Goal: Task Accomplishment & Management: Use online tool/utility

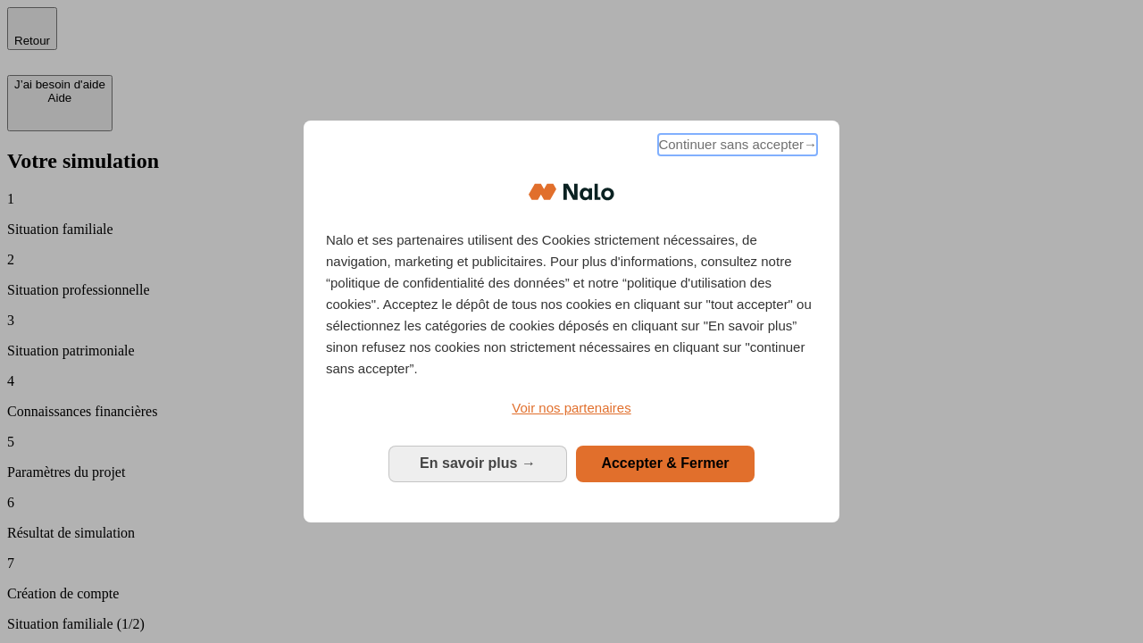
click at [736, 147] on span "Continuer sans accepter →" at bounding box center [737, 144] width 159 height 21
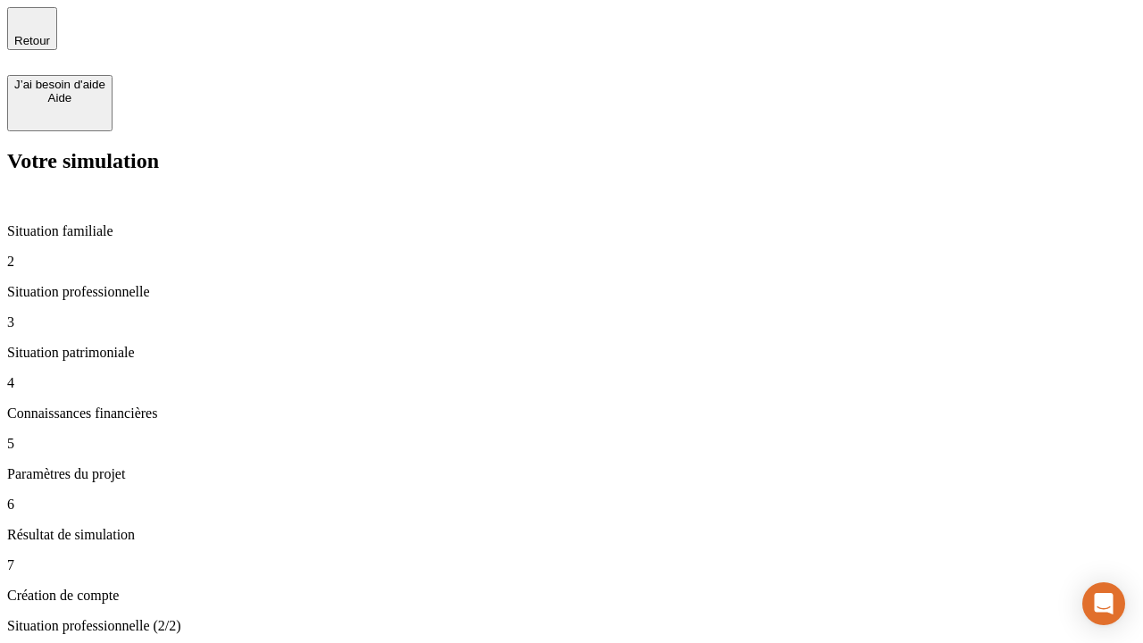
type input "30 000"
type input "40 000"
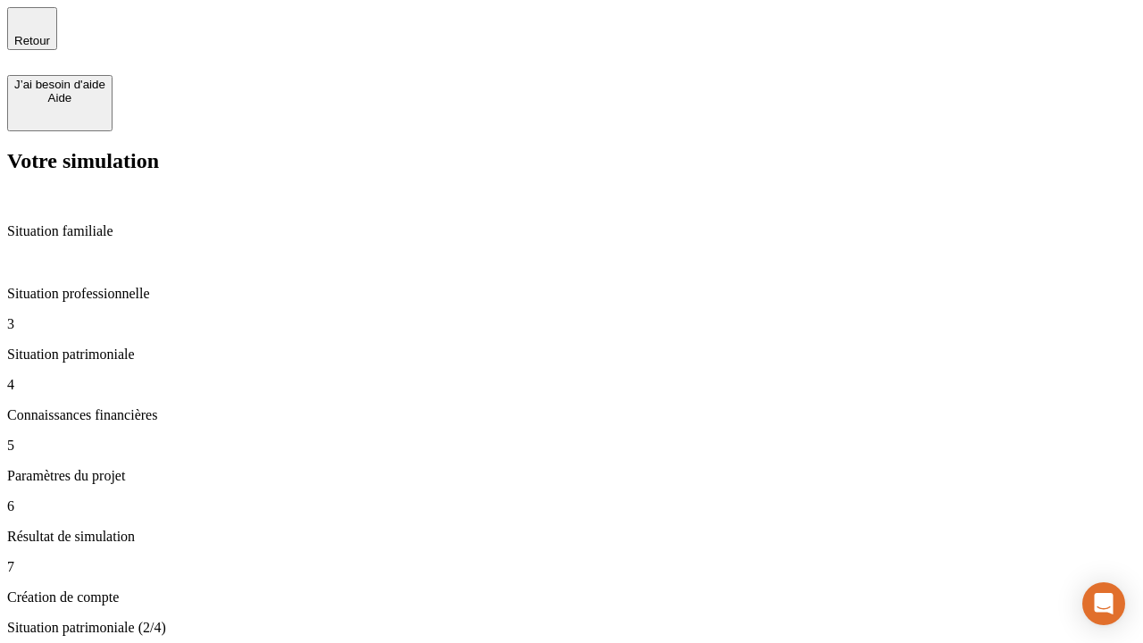
type input "1 100"
type input "20"
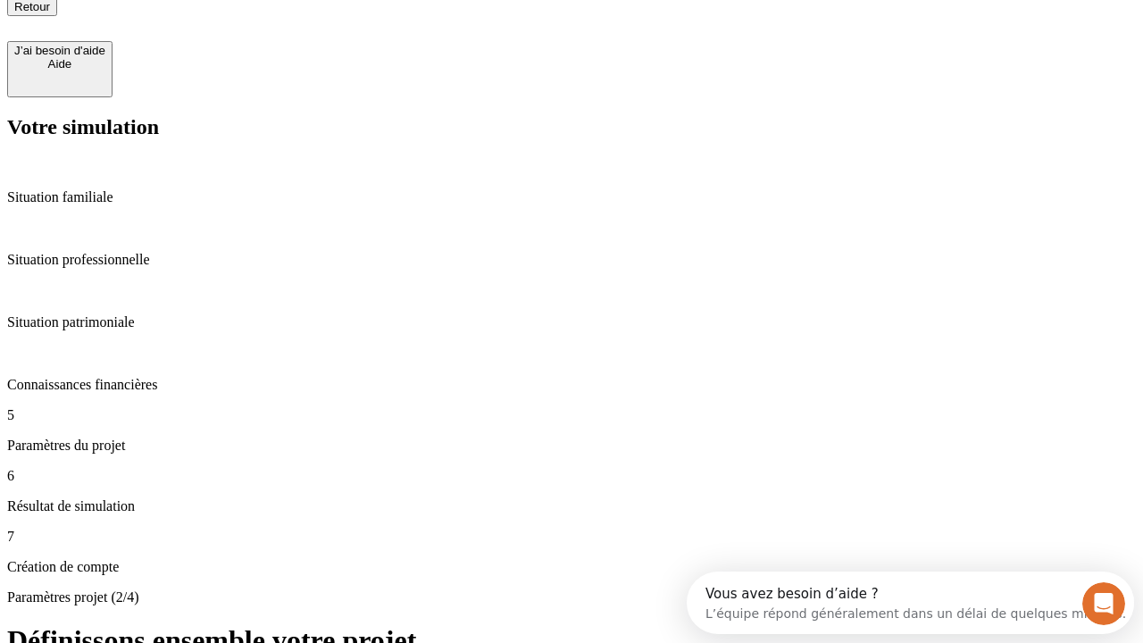
type input "40"
type input "62"
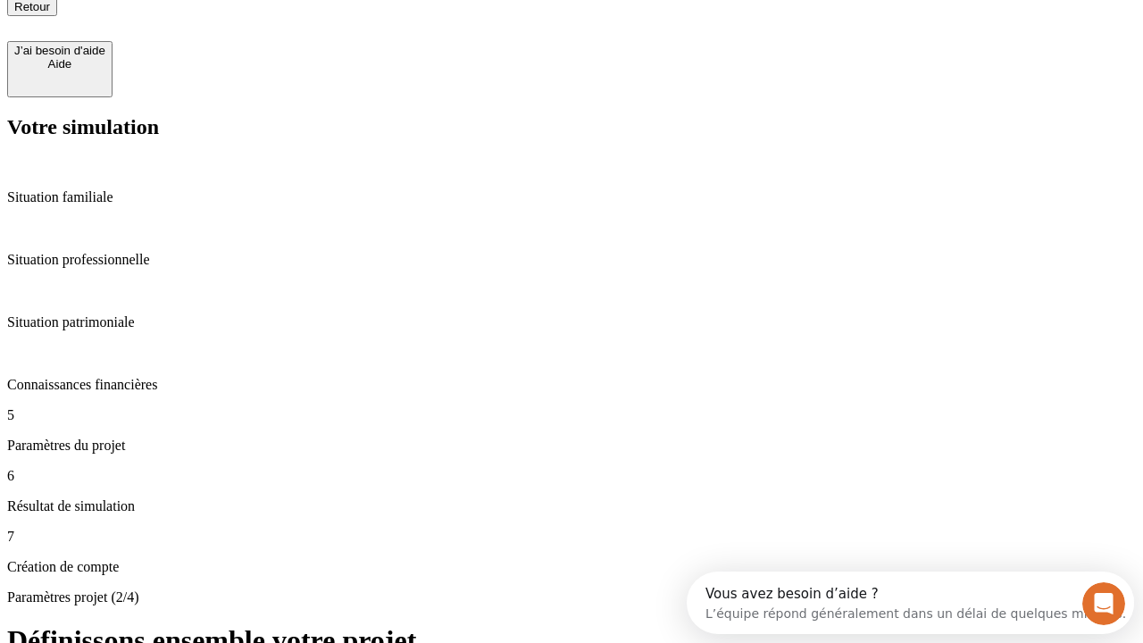
type input "50 000"
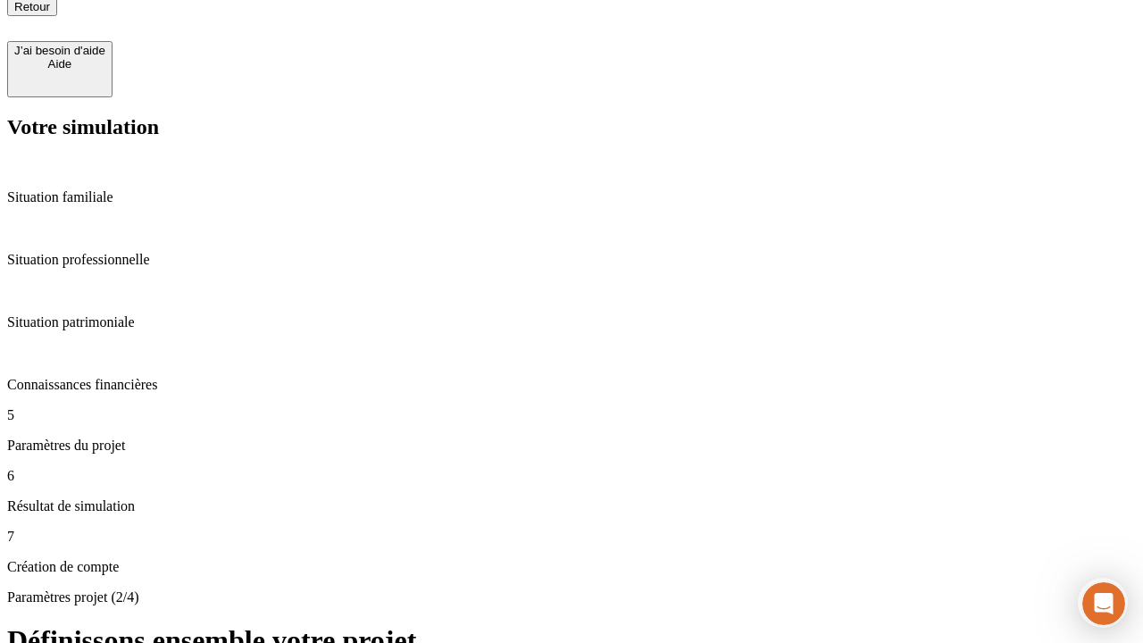
type input "640"
